Goal: Find specific page/section: Find specific page/section

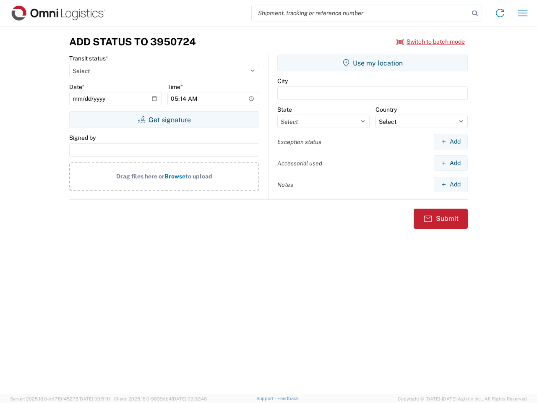
click at [360, 13] on input "search" at bounding box center [360, 13] width 217 height 16
click at [475, 13] on icon at bounding box center [475, 14] width 12 height 12
click at [500, 13] on icon at bounding box center [499, 12] width 13 height 13
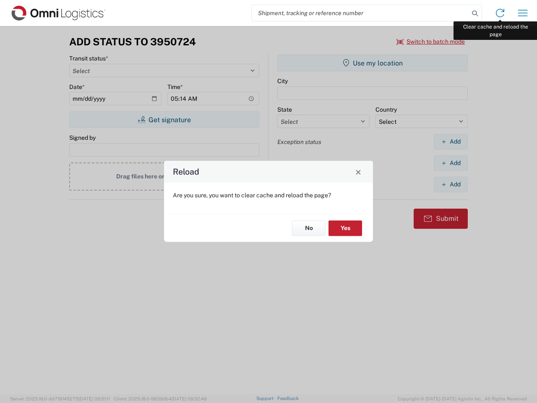
click at [522, 13] on div "Reload Are you sure, you want to clear cache and reload the page? No Yes" at bounding box center [268, 201] width 537 height 403
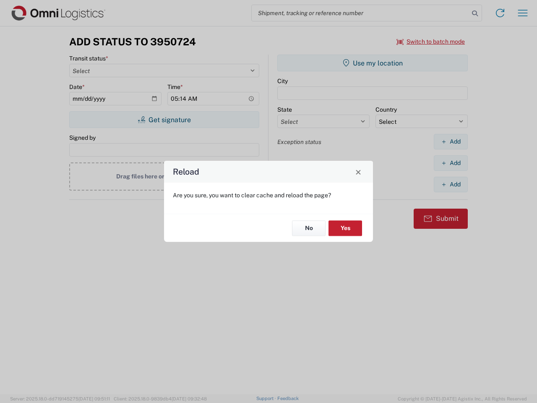
click at [431, 42] on div "Reload Are you sure, you want to clear cache and reload the page? No Yes" at bounding box center [268, 201] width 537 height 403
click at [164, 119] on div "Reload Are you sure, you want to clear cache and reload the page? No Yes" at bounding box center [268, 201] width 537 height 403
click at [372, 63] on div "Reload Are you sure, you want to clear cache and reload the page? No Yes" at bounding box center [268, 201] width 537 height 403
click at [450, 141] on div "Reload Are you sure, you want to clear cache and reload the page? No Yes" at bounding box center [268, 201] width 537 height 403
click at [450, 163] on div "Reload Are you sure, you want to clear cache and reload the page? No Yes" at bounding box center [268, 201] width 537 height 403
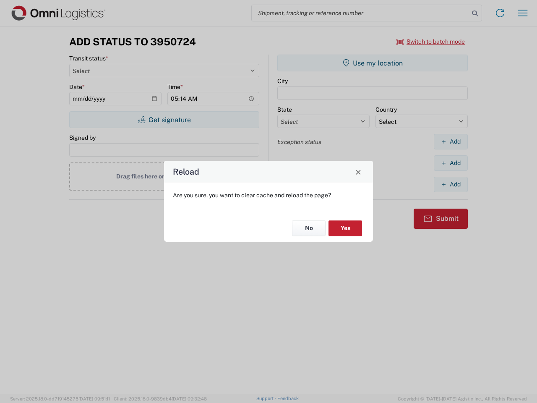
click at [450, 184] on div "Reload Are you sure, you want to clear cache and reload the page? No Yes" at bounding box center [268, 201] width 537 height 403
